Goal: Information Seeking & Learning: Learn about a topic

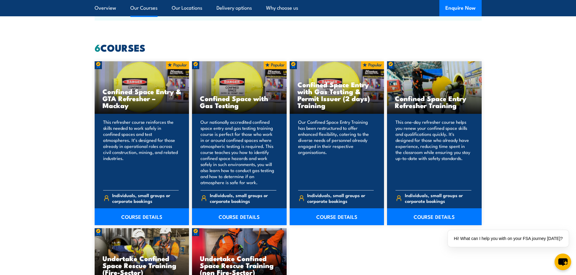
scroll to position [453, 0]
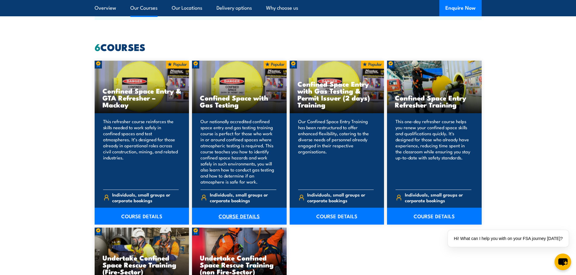
click at [243, 216] on link "COURSE DETAILS" at bounding box center [239, 216] width 95 height 17
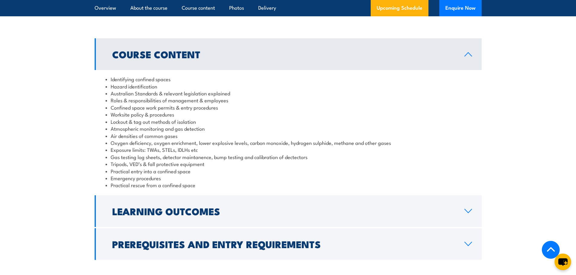
scroll to position [604, 0]
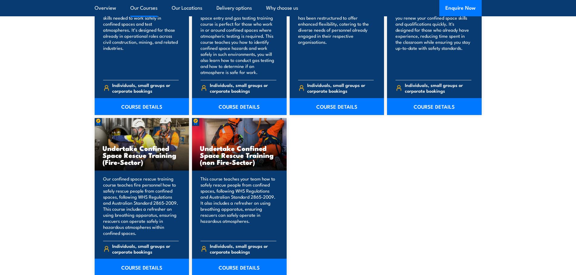
scroll to position [574, 0]
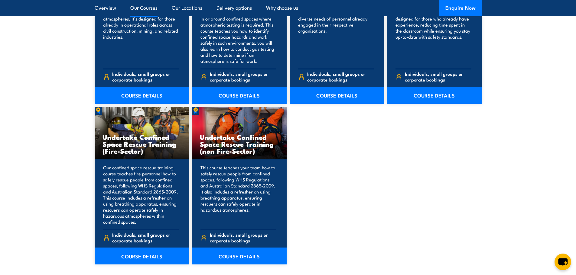
click at [244, 256] on link "COURSE DETAILS" at bounding box center [239, 256] width 95 height 17
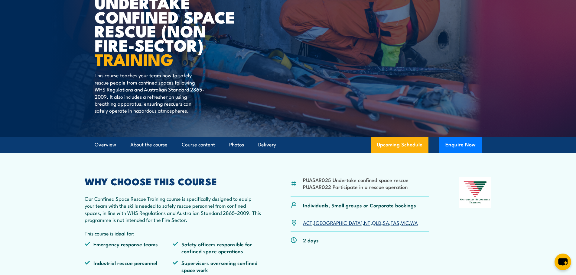
scroll to position [60, 0]
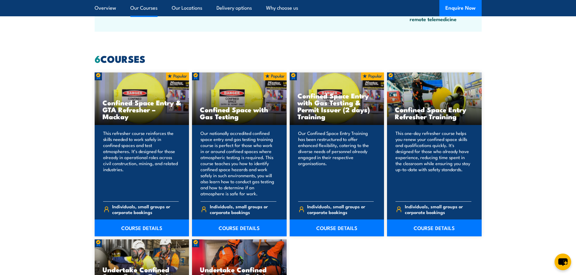
scroll to position [423, 0]
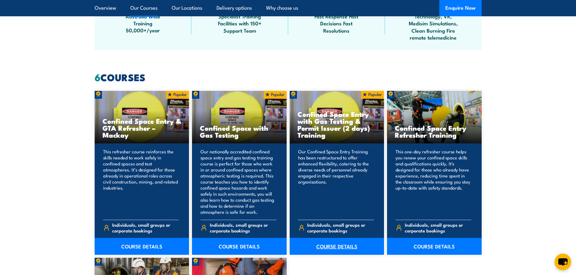
click at [338, 248] on link "COURSE DETAILS" at bounding box center [337, 246] width 95 height 17
